Goal: Task Accomplishment & Management: Manage account settings

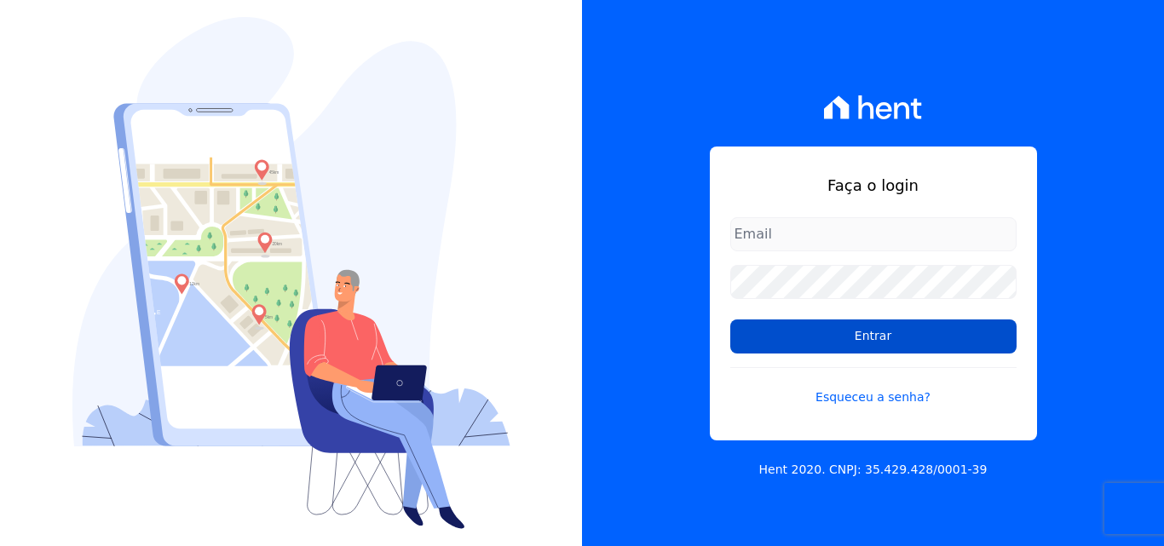
type input "[EMAIL_ADDRESS][DOMAIN_NAME]"
click at [794, 337] on input "Entrar" at bounding box center [873, 337] width 286 height 34
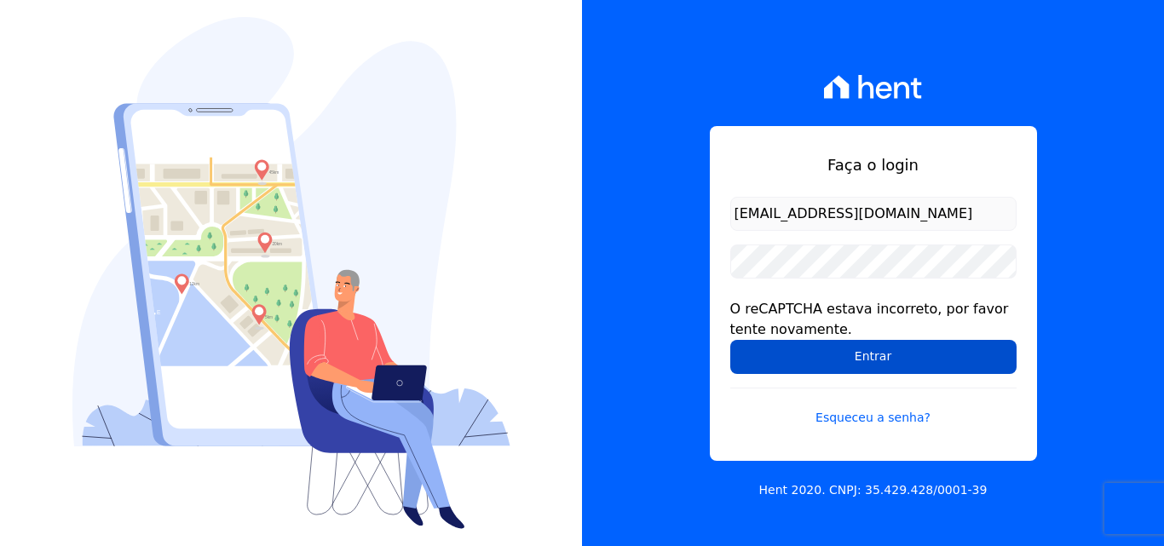
click at [898, 355] on input "Entrar" at bounding box center [873, 357] width 286 height 34
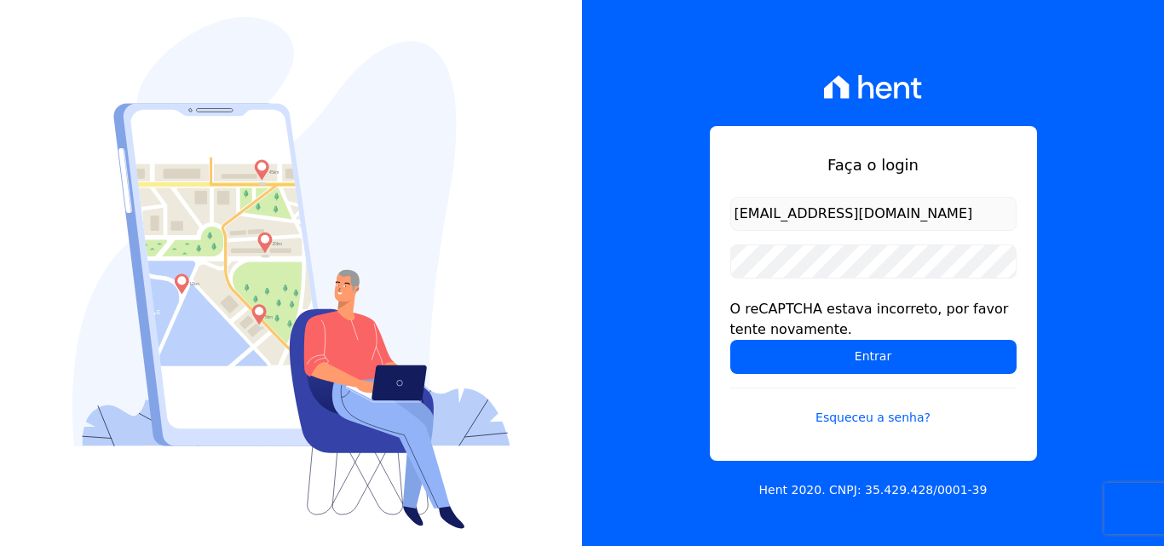
click at [849, 219] on input "comercialadm2@fontanive.com.br" at bounding box center [873, 214] width 286 height 34
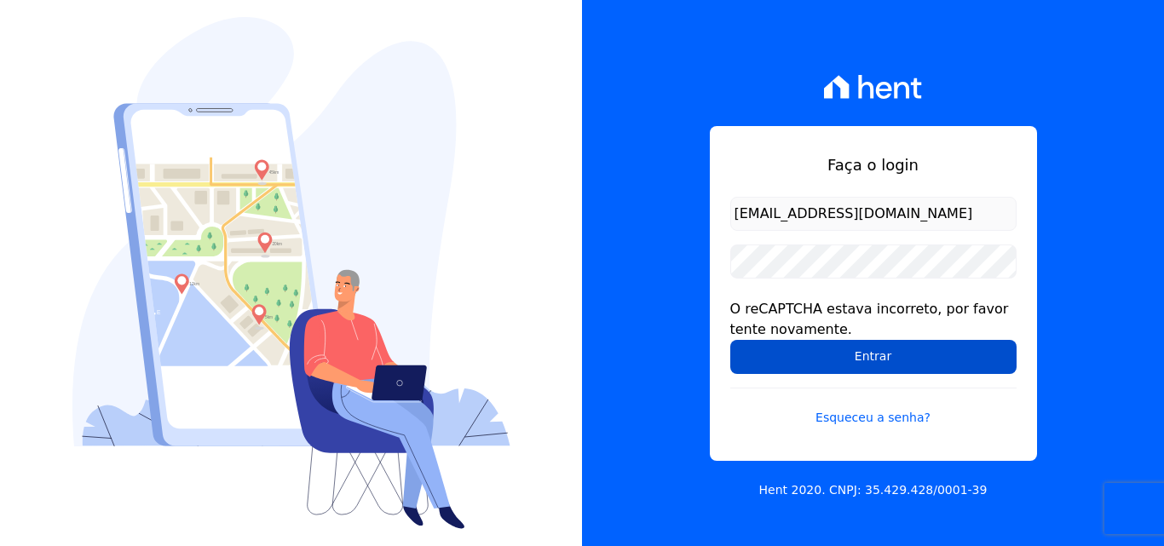
click at [866, 363] on input "Entrar" at bounding box center [873, 357] width 286 height 34
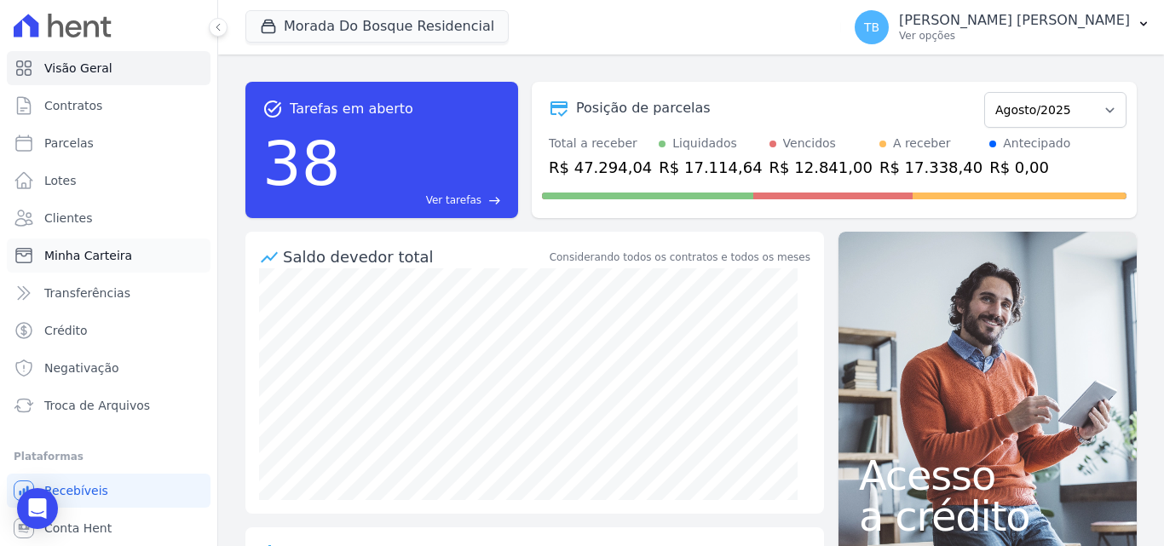
click at [96, 258] on span "Minha Carteira" at bounding box center [88, 255] width 88 height 17
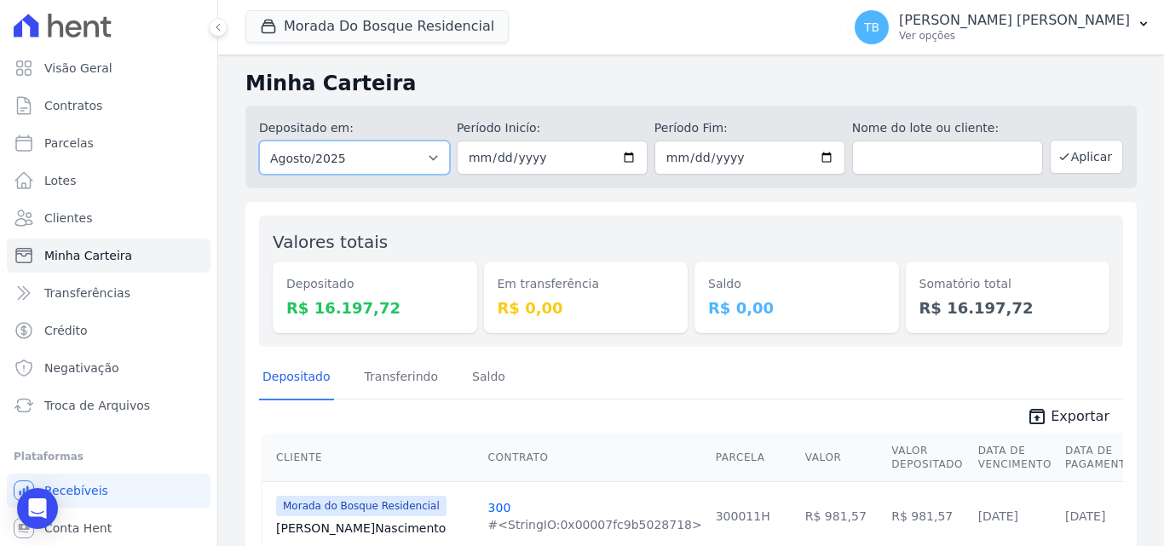
click at [368, 159] on select "Todos os meses Janeiro/2024 Fevereiro/2024 Março/2024 Abril/2024 Maio/2024 Junh…" at bounding box center [354, 158] width 191 height 34
select select "07/2025"
click at [259, 141] on select "Todos os meses Janeiro/2024 Fevereiro/2024 Março/2024 Abril/2024 Maio/2024 Junh…" at bounding box center [354, 158] width 191 height 34
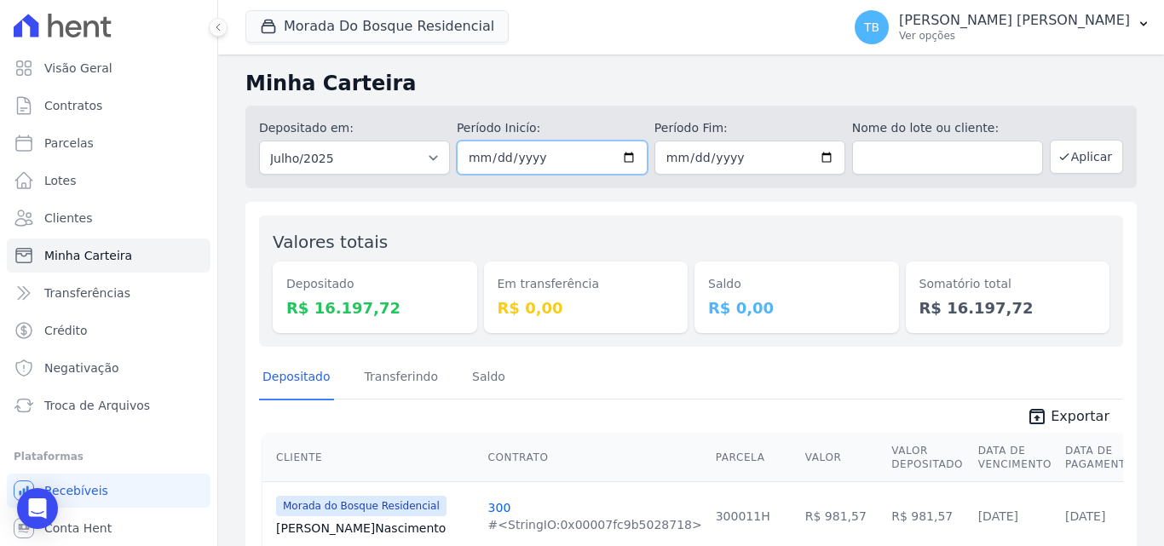
click at [463, 153] on input "date" at bounding box center [552, 158] width 191 height 34
type input "[DATE]"
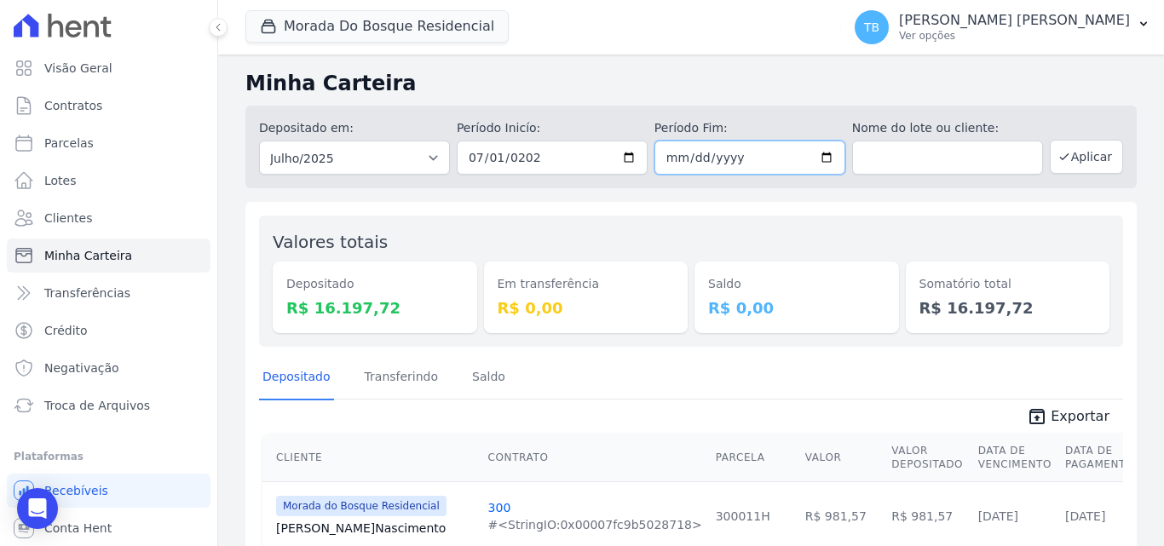
click at [670, 159] on input "date" at bounding box center [750, 158] width 191 height 34
type input "[DATE]"
click at [1091, 158] on button "Aplicar" at bounding box center [1086, 157] width 73 height 34
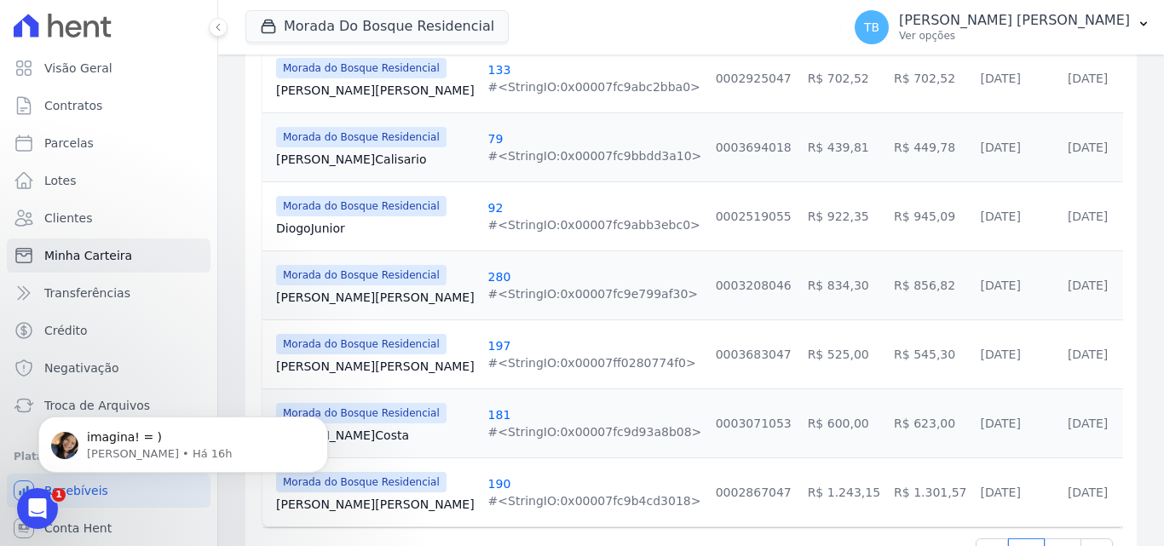
scroll to position [1766, 0]
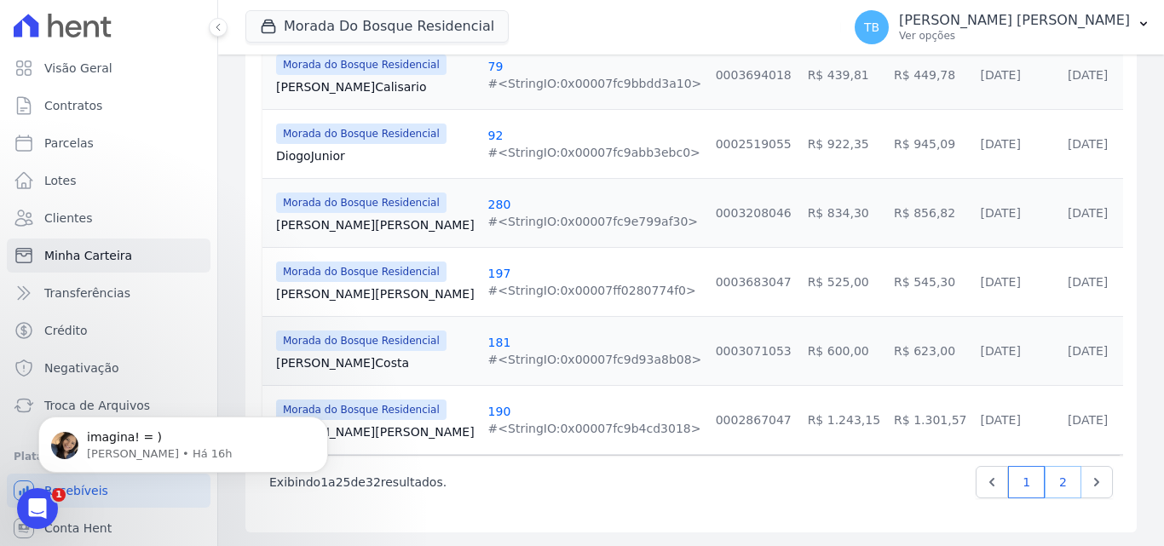
click at [1048, 476] on link "2" at bounding box center [1063, 482] width 37 height 32
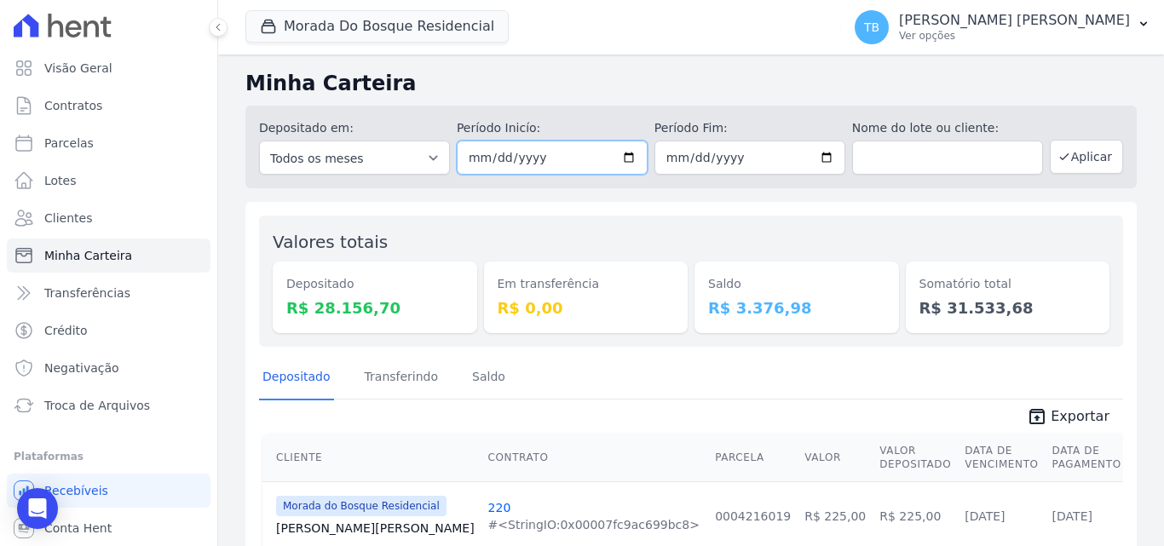
click at [471, 159] on input "[DATE]" at bounding box center [552, 158] width 191 height 34
click at [884, 154] on input "text" at bounding box center [947, 158] width 191 height 34
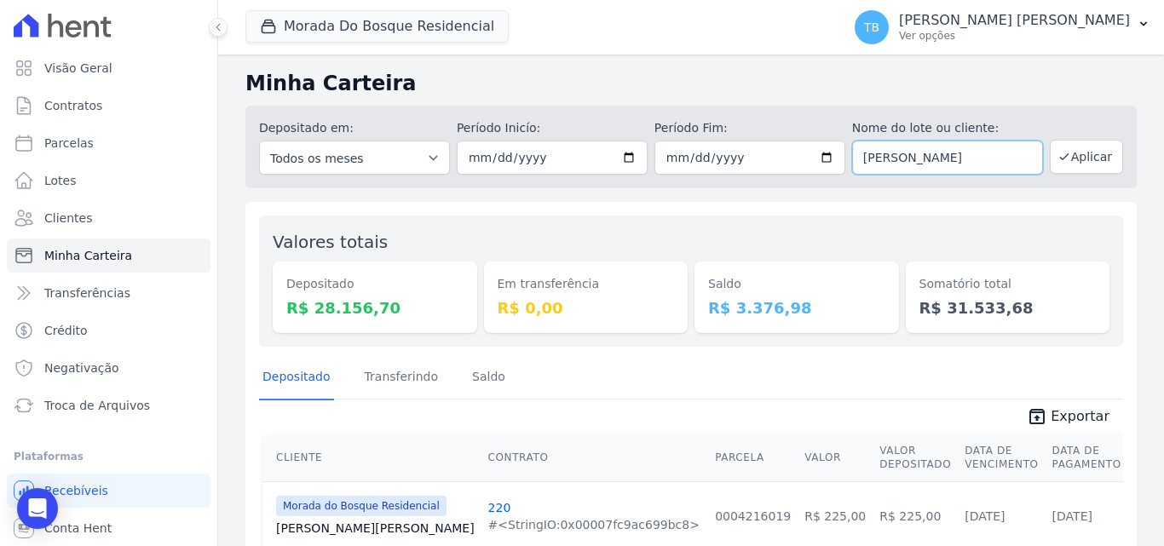
type input "henry"
click at [1076, 159] on button "Aplicar" at bounding box center [1086, 157] width 73 height 34
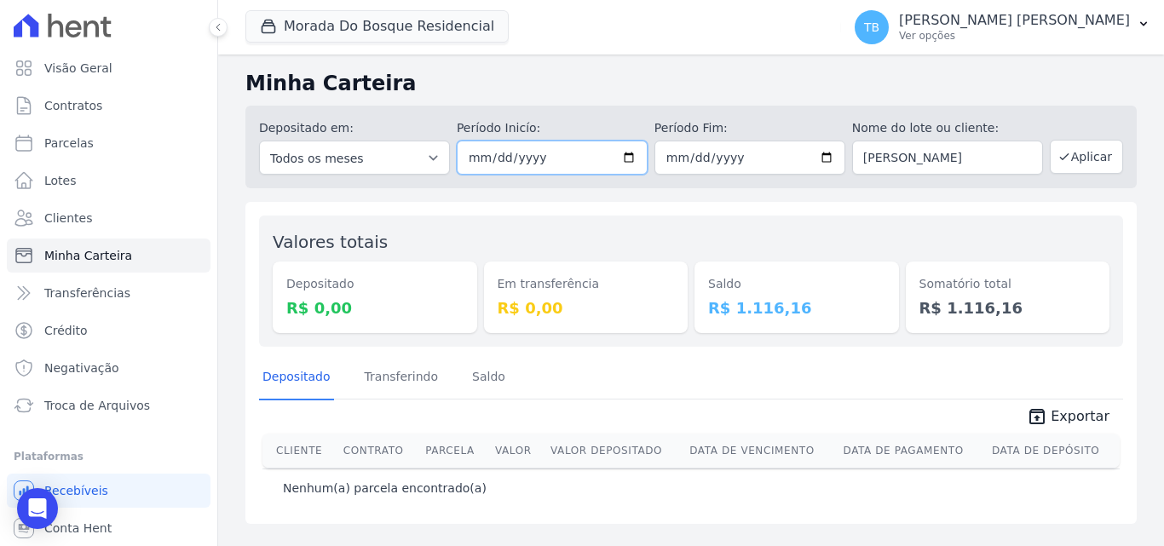
click at [499, 157] on input "[DATE]" at bounding box center [552, 158] width 191 height 34
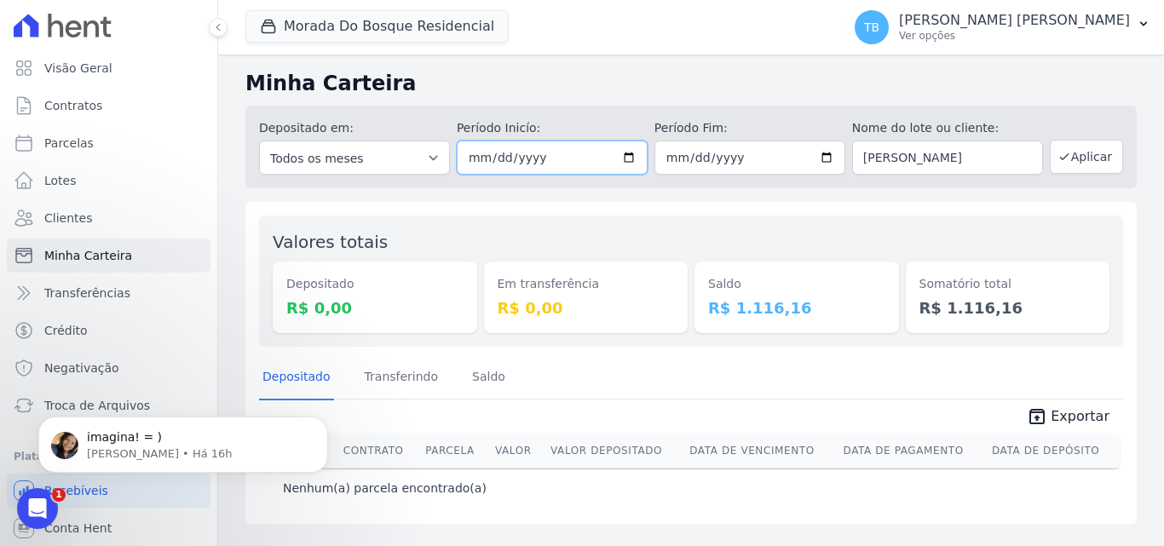
type input "[DATE]"
click at [1080, 153] on button "Aplicar" at bounding box center [1086, 157] width 73 height 34
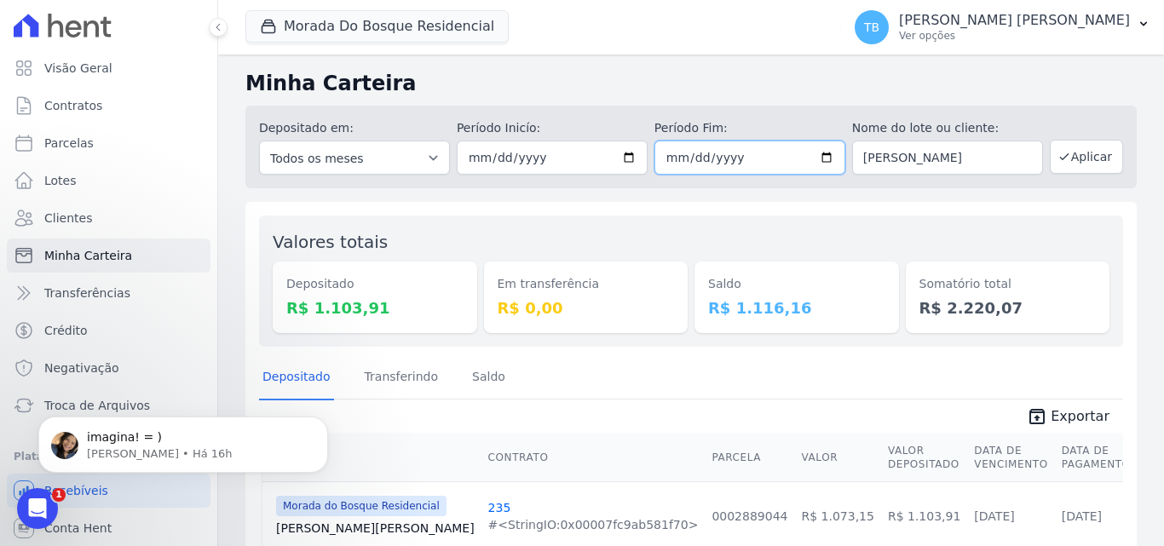
click at [670, 159] on input "[DATE]" at bounding box center [750, 158] width 191 height 34
click at [1081, 152] on button "Aplicar" at bounding box center [1086, 157] width 73 height 34
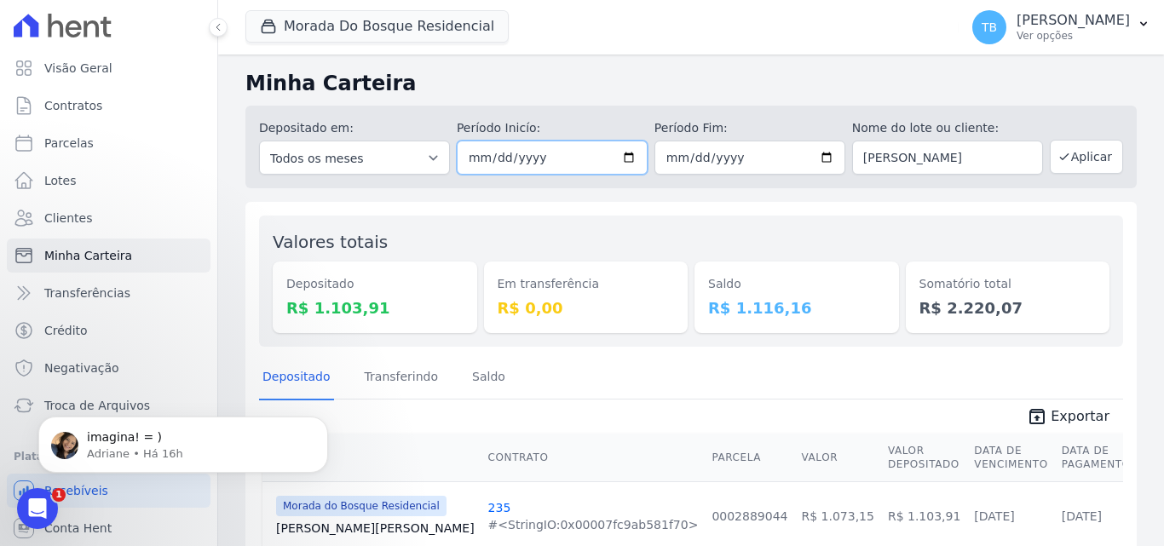
click at [471, 160] on input "2025-06-01" at bounding box center [552, 158] width 191 height 34
click at [493, 155] on input "2025-06-01" at bounding box center [552, 158] width 191 height 34
type input "[DATE]"
drag, startPoint x: 900, startPoint y: 151, endPoint x: 781, endPoint y: 163, distance: 119.9
click at [782, 159] on div "Depositado em: Todos os meses Janeiro/2024 Fevereiro/2024 Março/2024 Abril/2024…" at bounding box center [691, 147] width 892 height 83
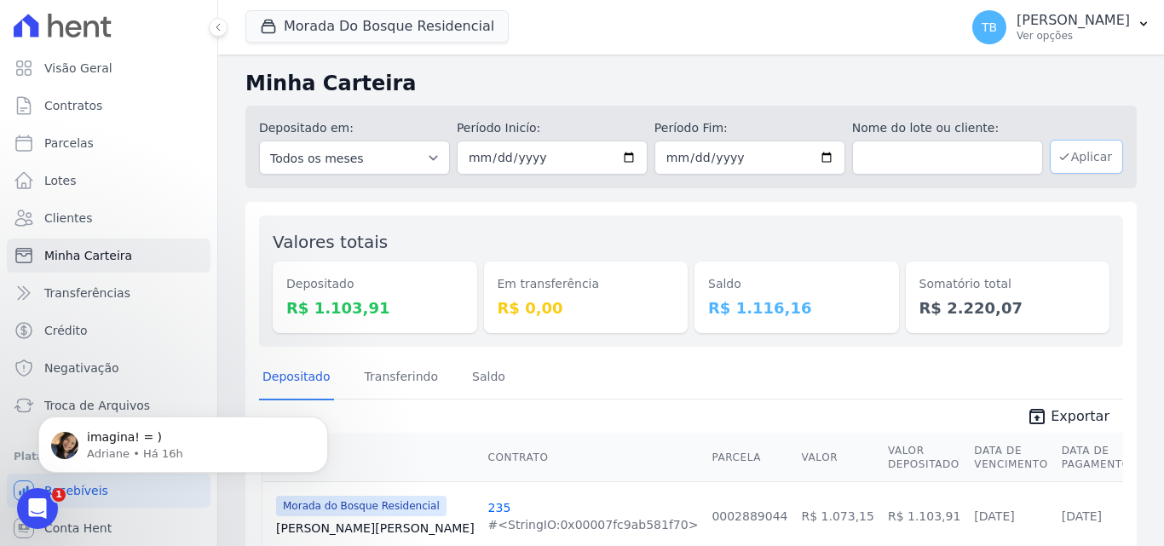
click at [1076, 159] on button "Aplicar" at bounding box center [1086, 157] width 73 height 34
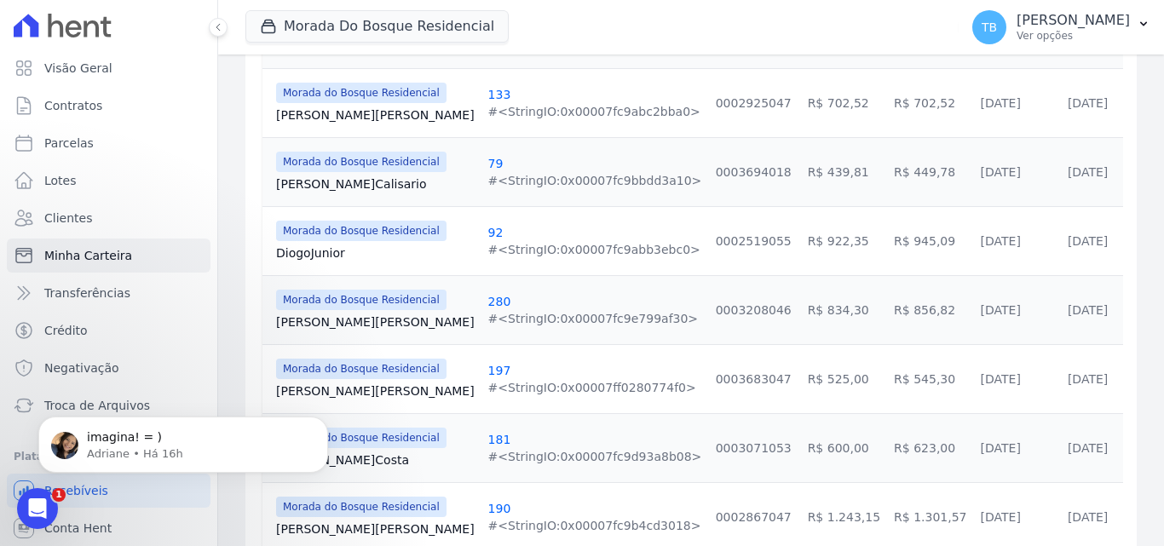
scroll to position [1766, 0]
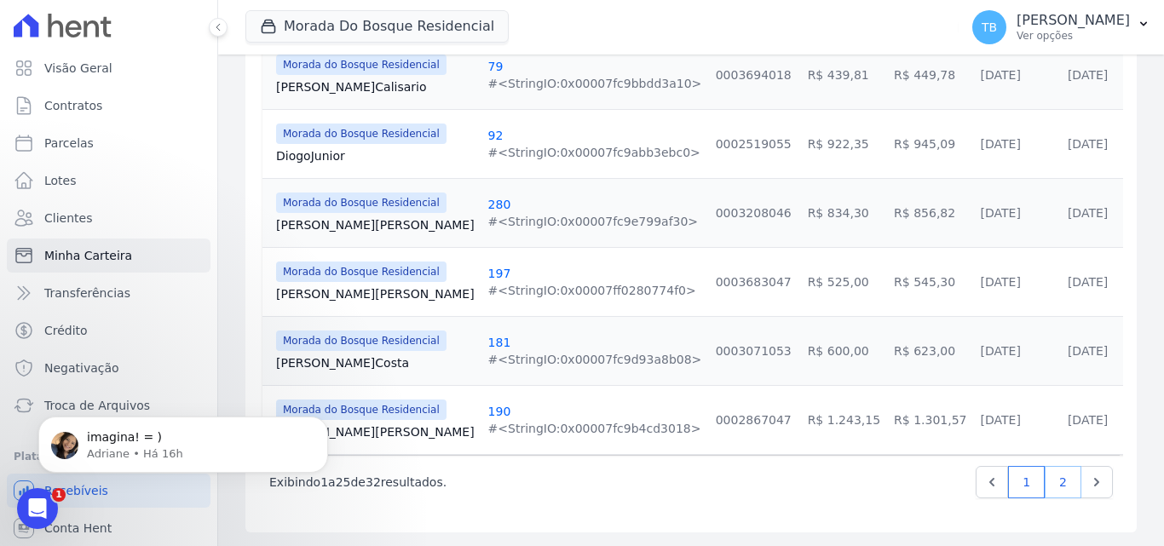
click at [1050, 481] on link "2" at bounding box center [1063, 482] width 37 height 32
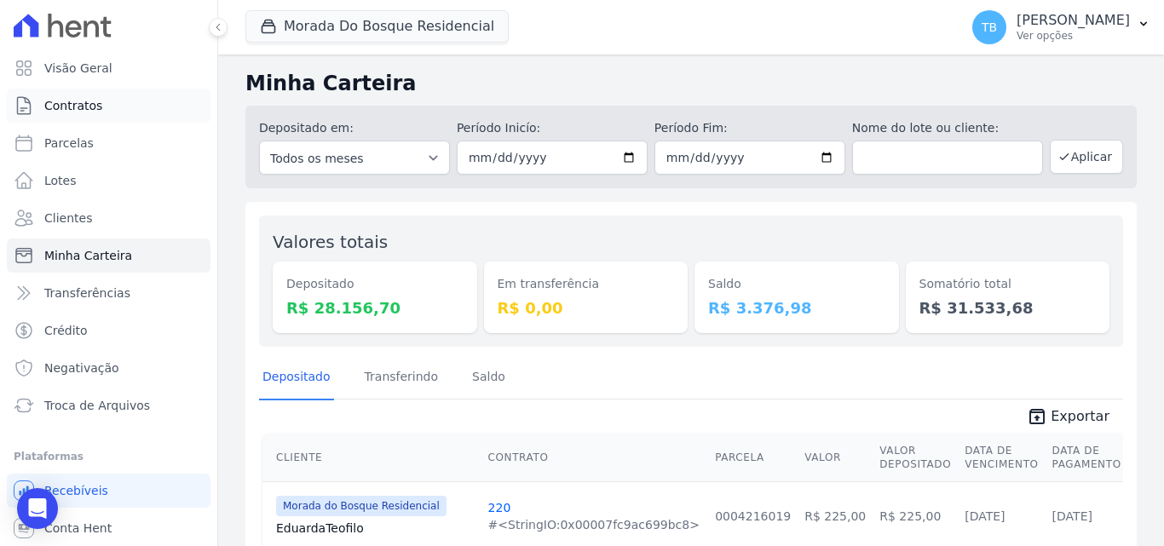
click at [63, 104] on span "Contratos" at bounding box center [73, 105] width 58 height 17
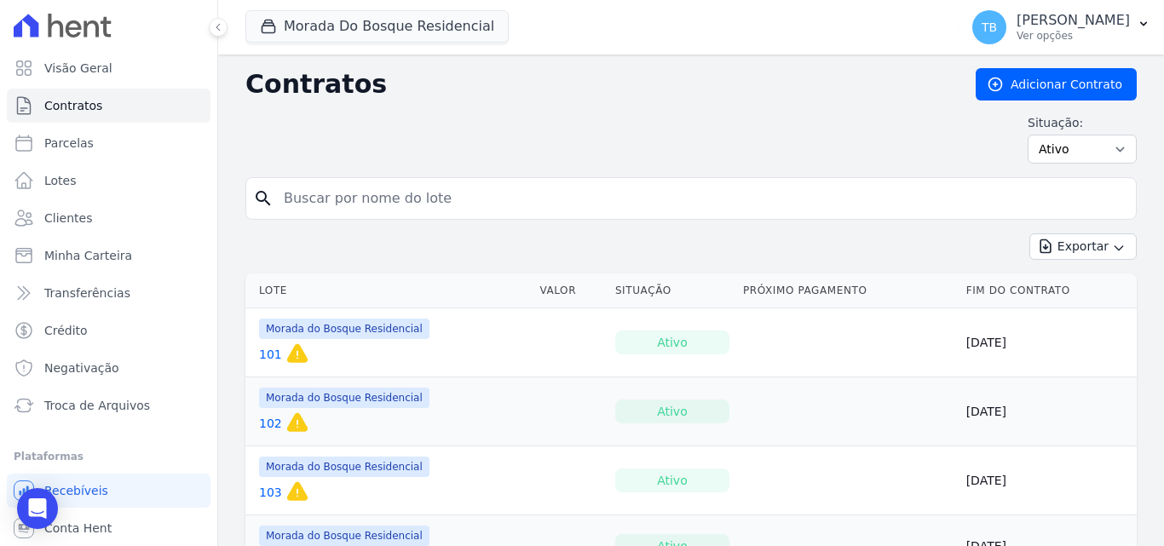
click at [450, 209] on input "search" at bounding box center [702, 199] width 856 height 34
type input "235"
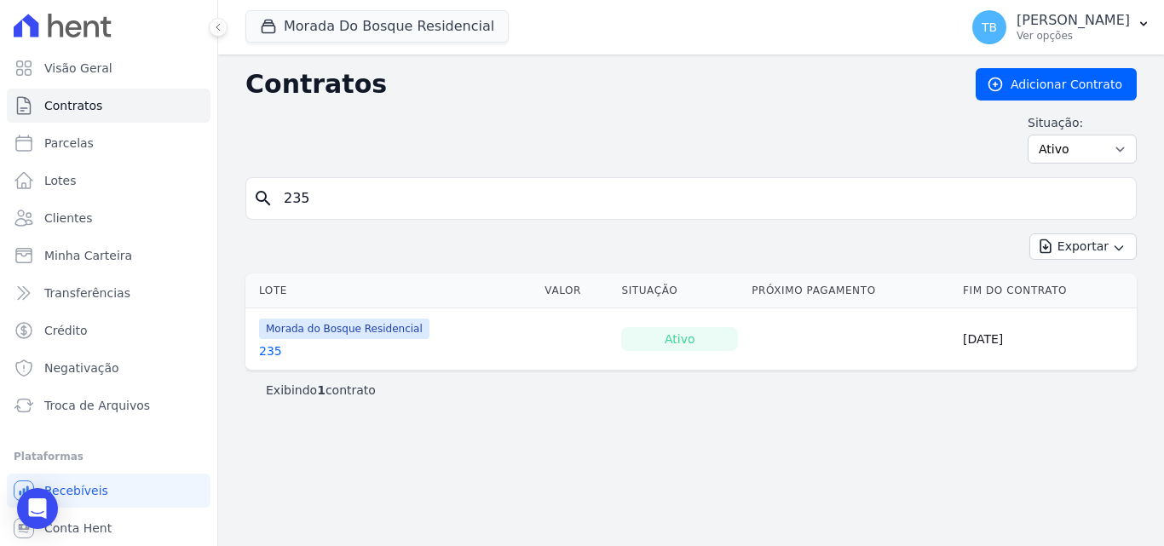
click at [270, 353] on link "235" at bounding box center [270, 351] width 23 height 17
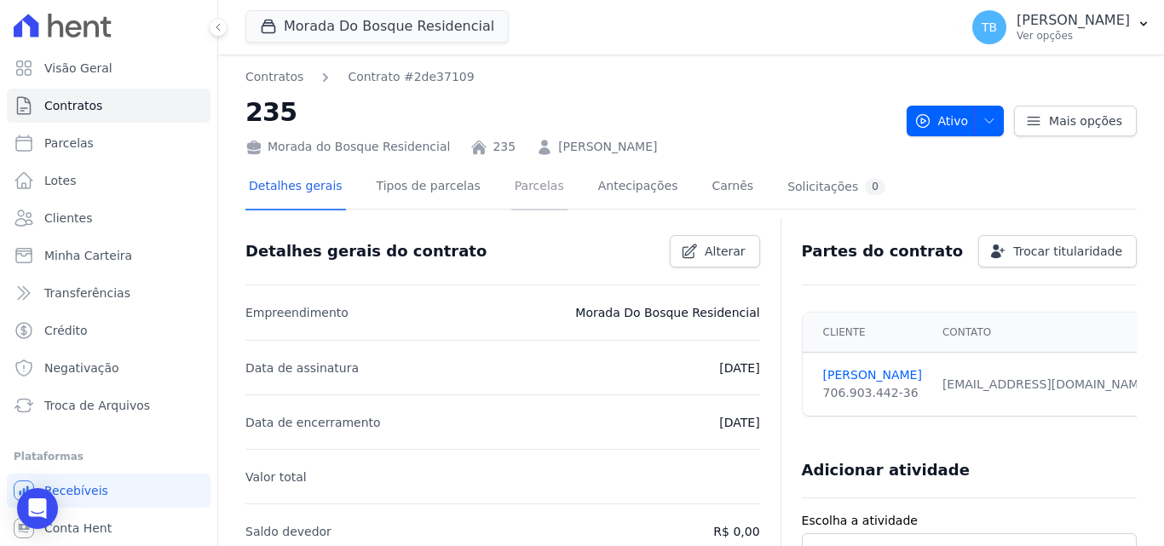
click at [525, 181] on link "Parcelas" at bounding box center [539, 187] width 56 height 45
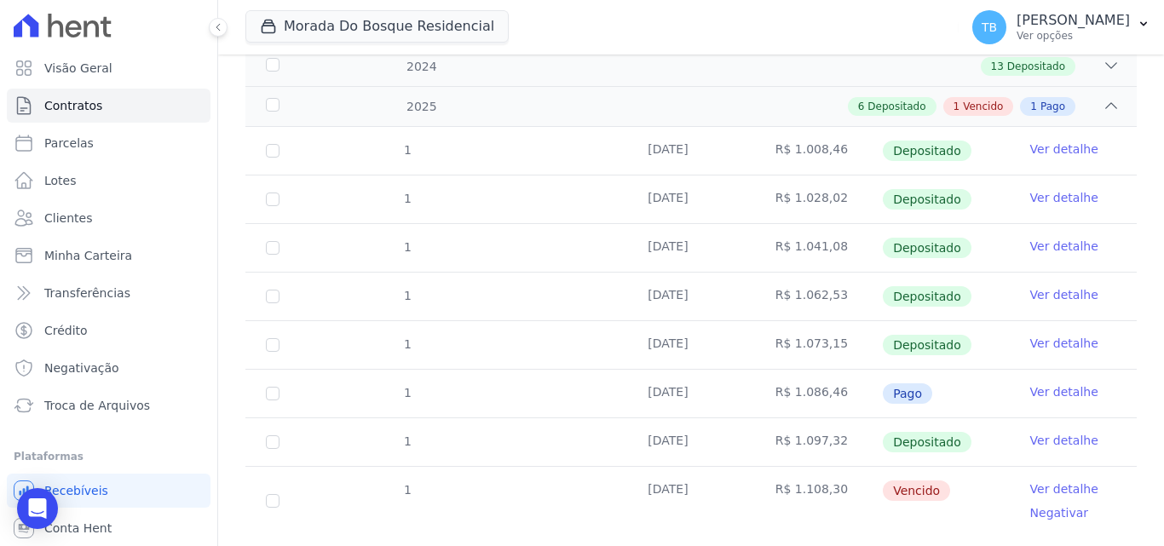
scroll to position [313, 0]
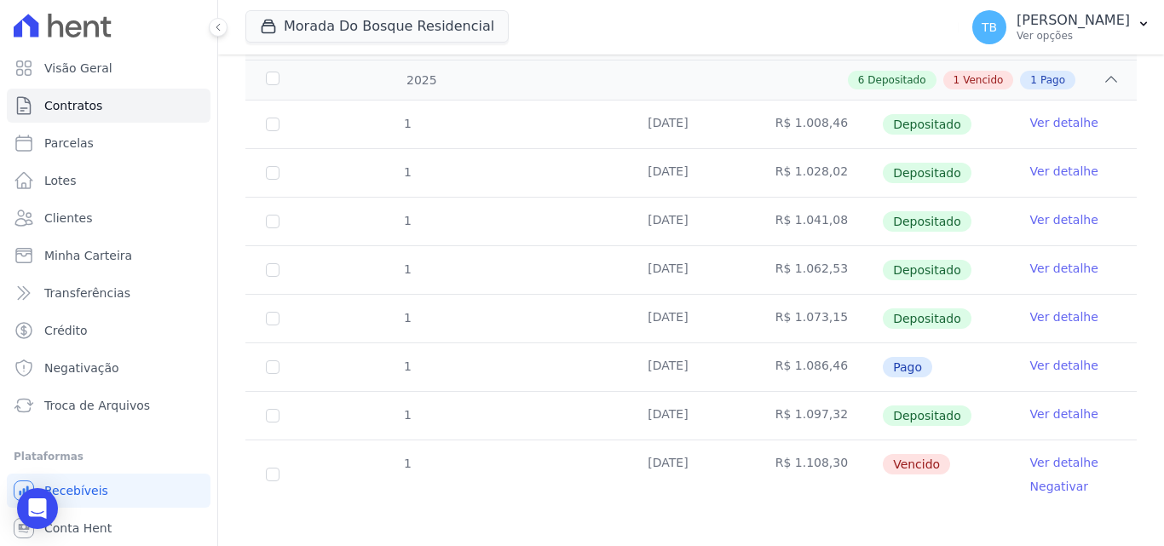
click at [1045, 406] on link "Ver detalhe" at bounding box center [1064, 414] width 68 height 17
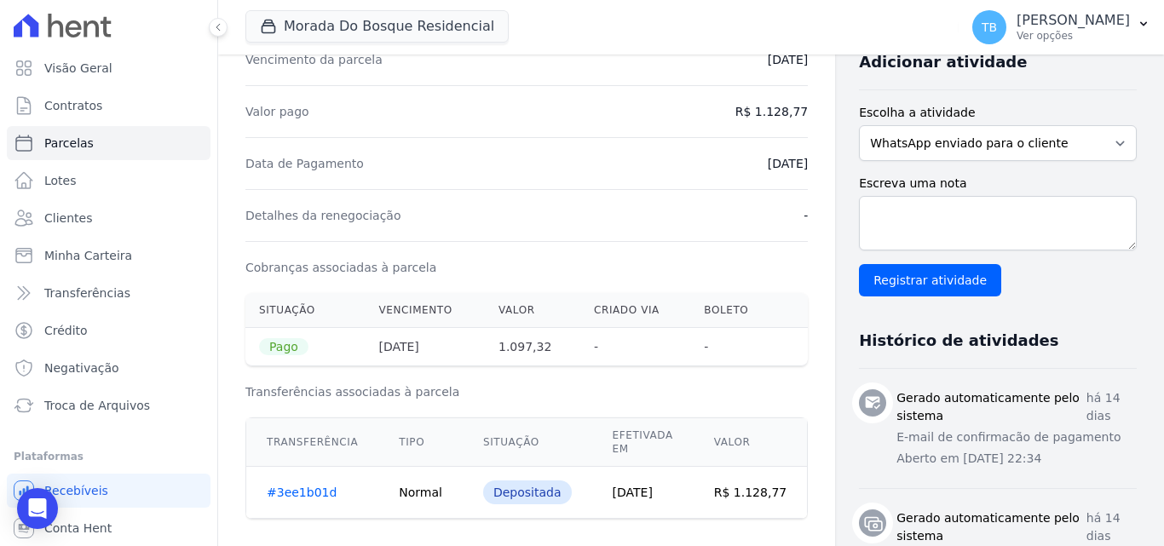
scroll to position [511, 0]
